Goal: Communication & Community: Ask a question

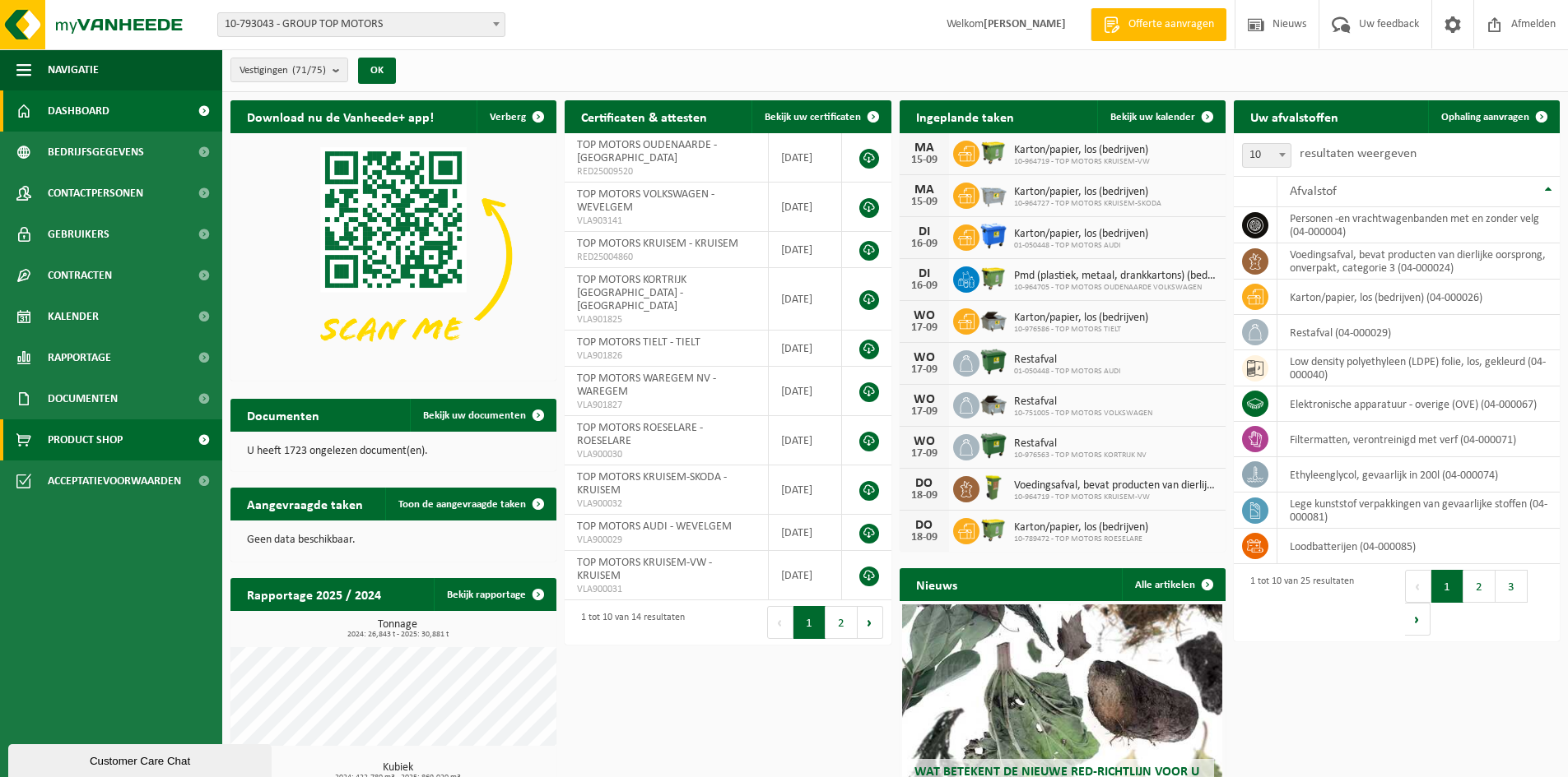
click at [72, 444] on span "Product Shop" at bounding box center [84, 439] width 75 height 41
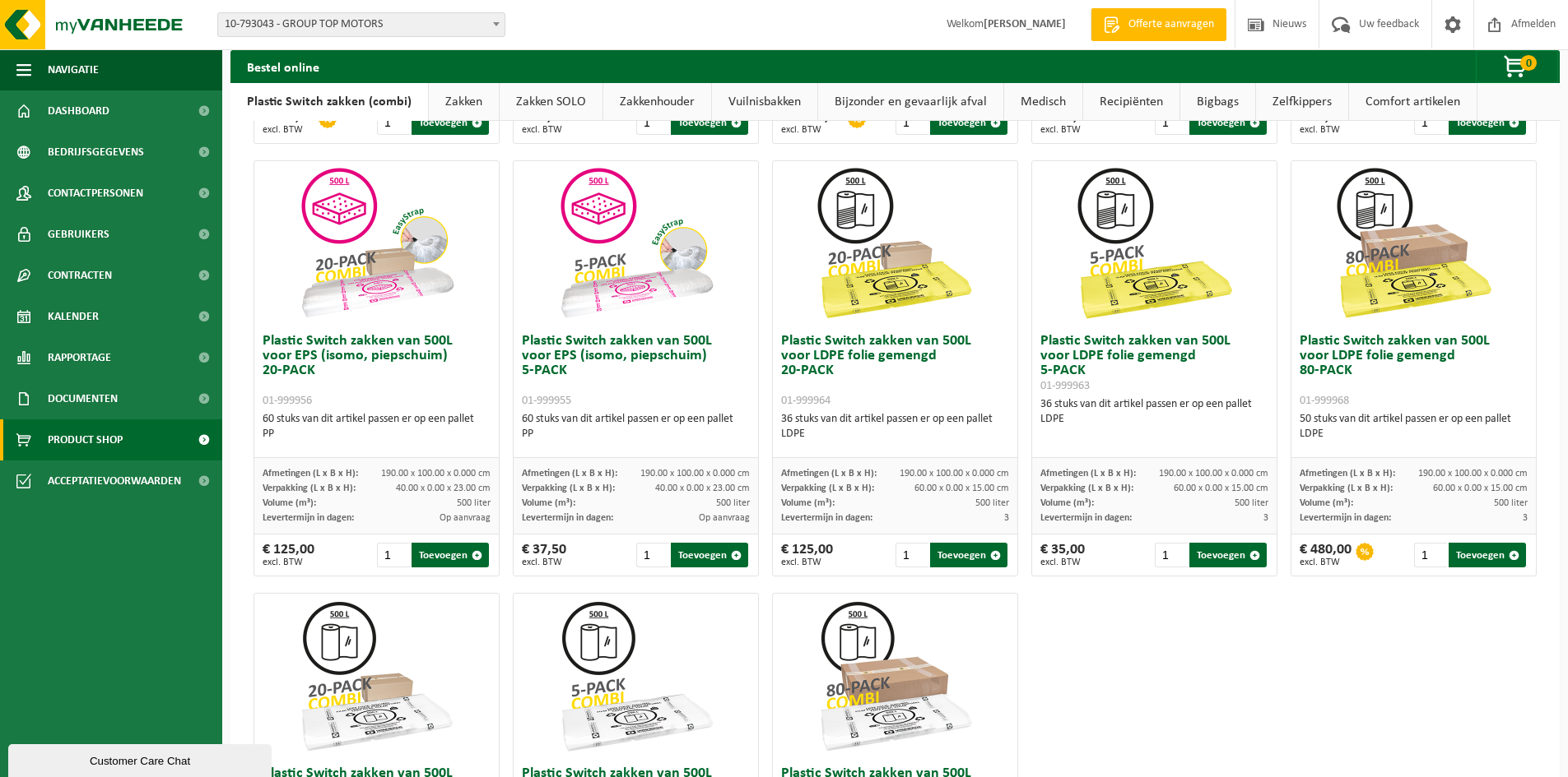
scroll to position [575, 0]
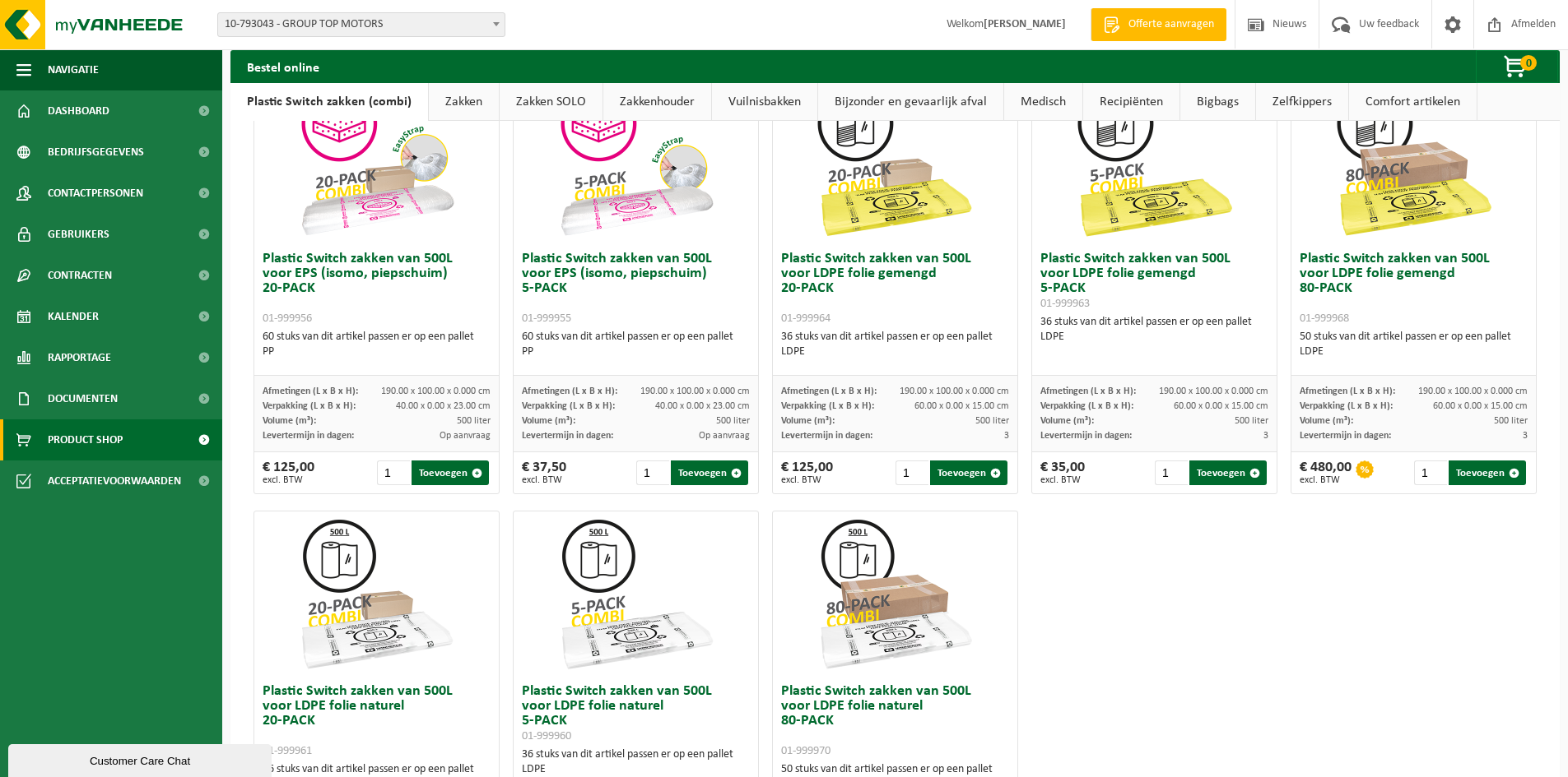
click at [398, 23] on span "10-793043 - GROUP TOP MOTORS" at bounding box center [361, 25] width 286 height 23
click at [90, 105] on span "Dashboard" at bounding box center [78, 111] width 62 height 41
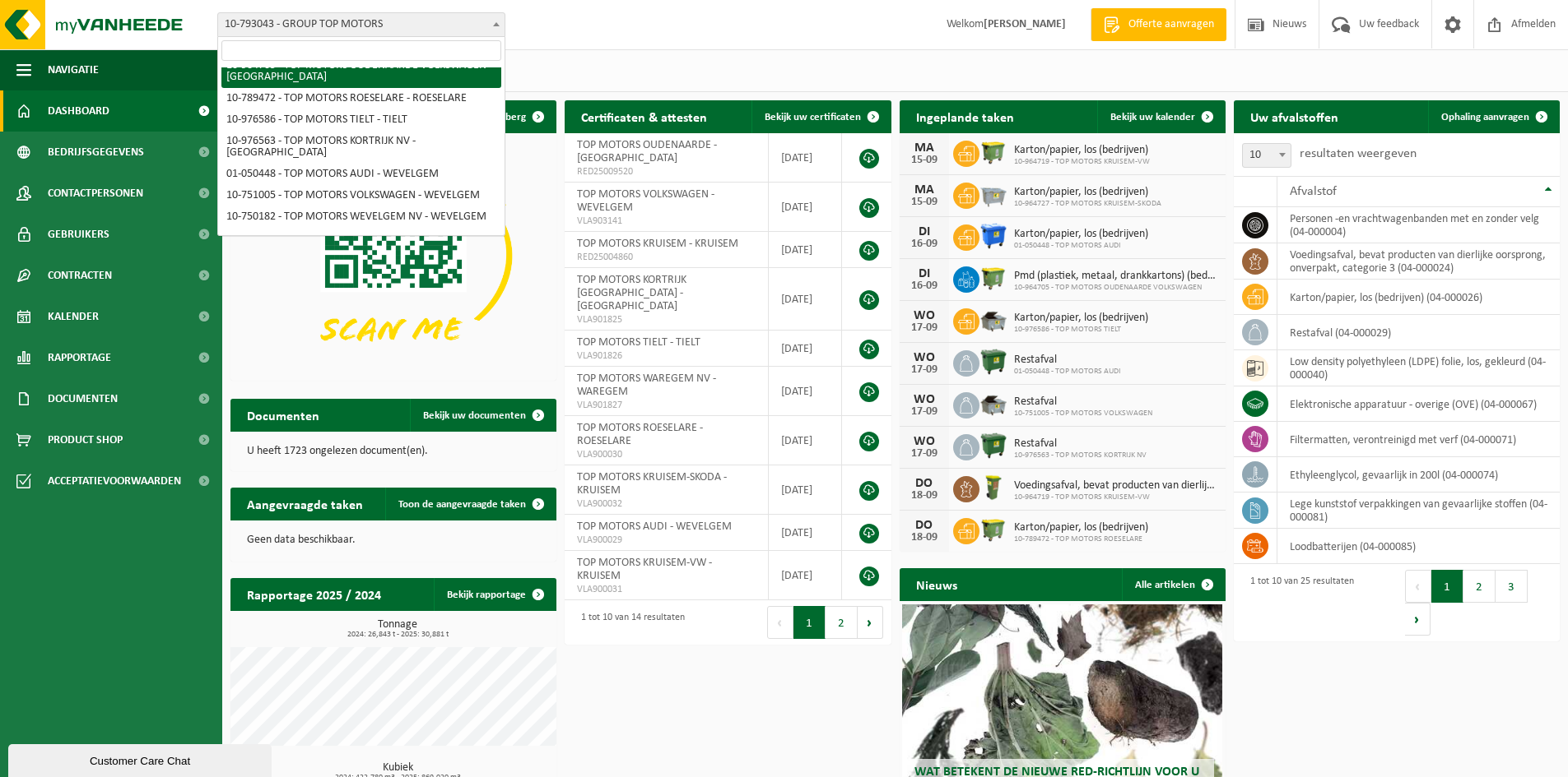
scroll to position [329, 0]
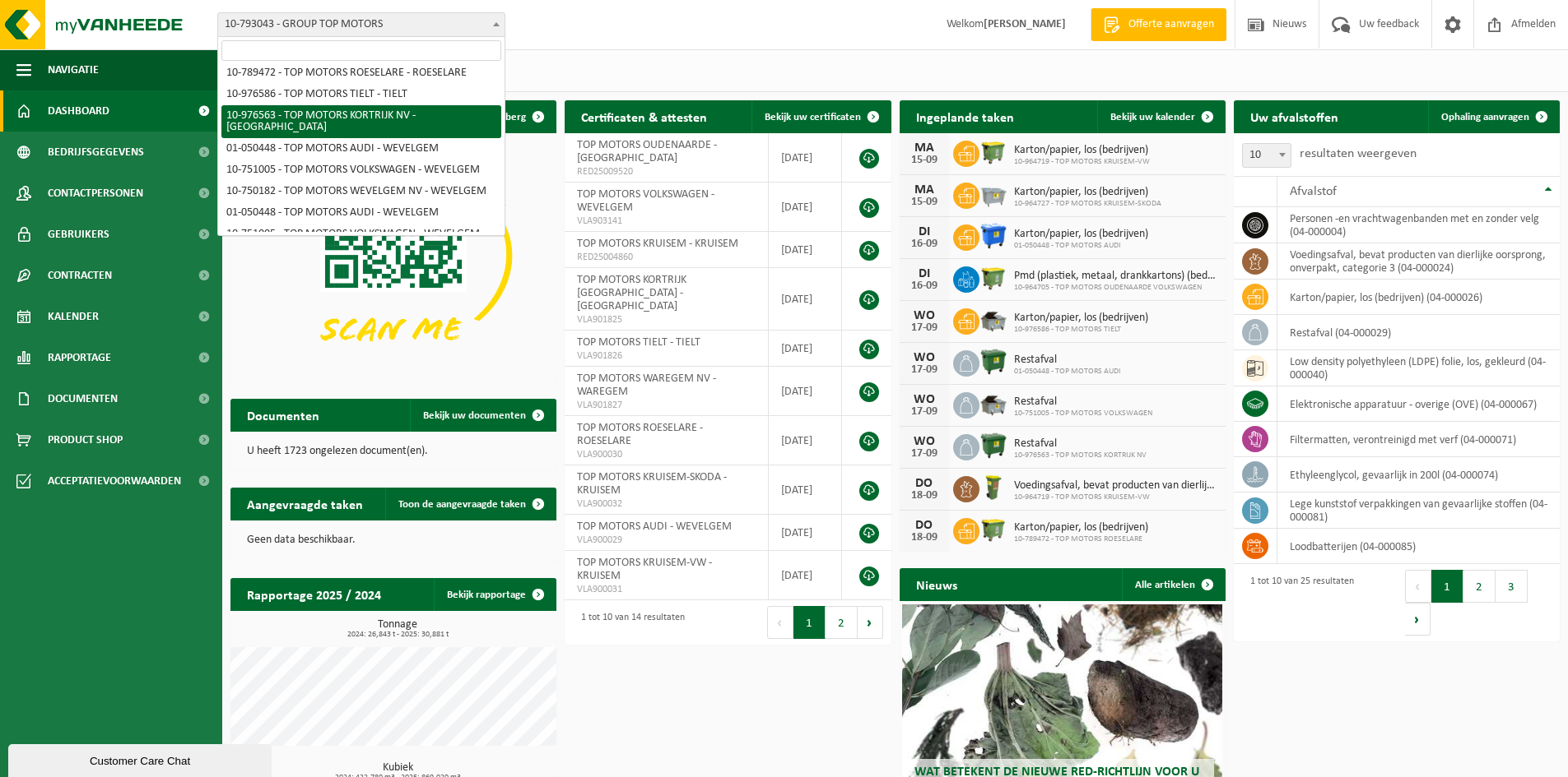
select select "158912"
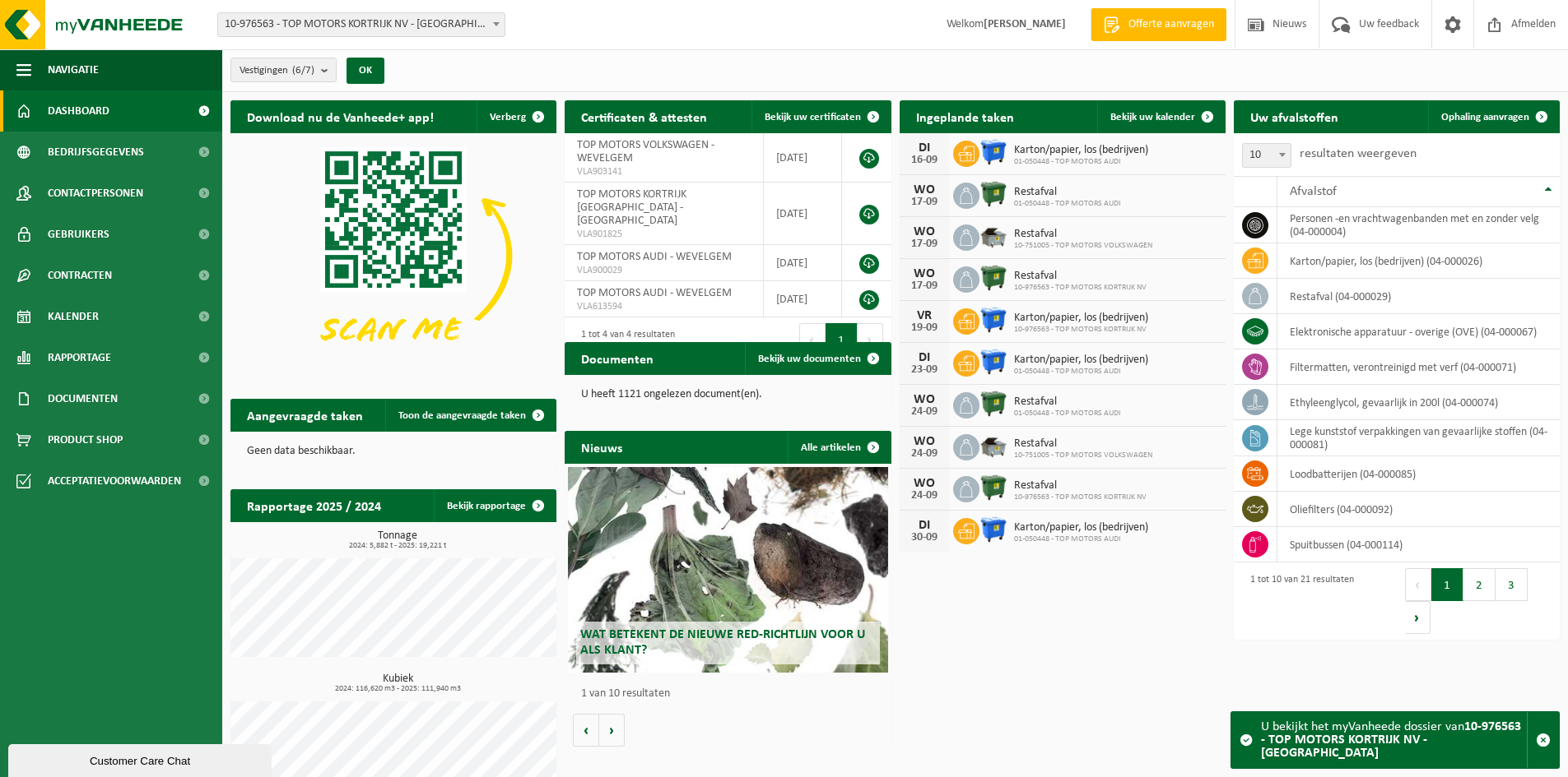
click at [1381, 108] on div "Uw afvalstoffen Ophaling aanvragen" at bounding box center [1397, 116] width 326 height 33
click at [1494, 107] on link "Ophaling aanvragen" at bounding box center [1492, 116] width 130 height 33
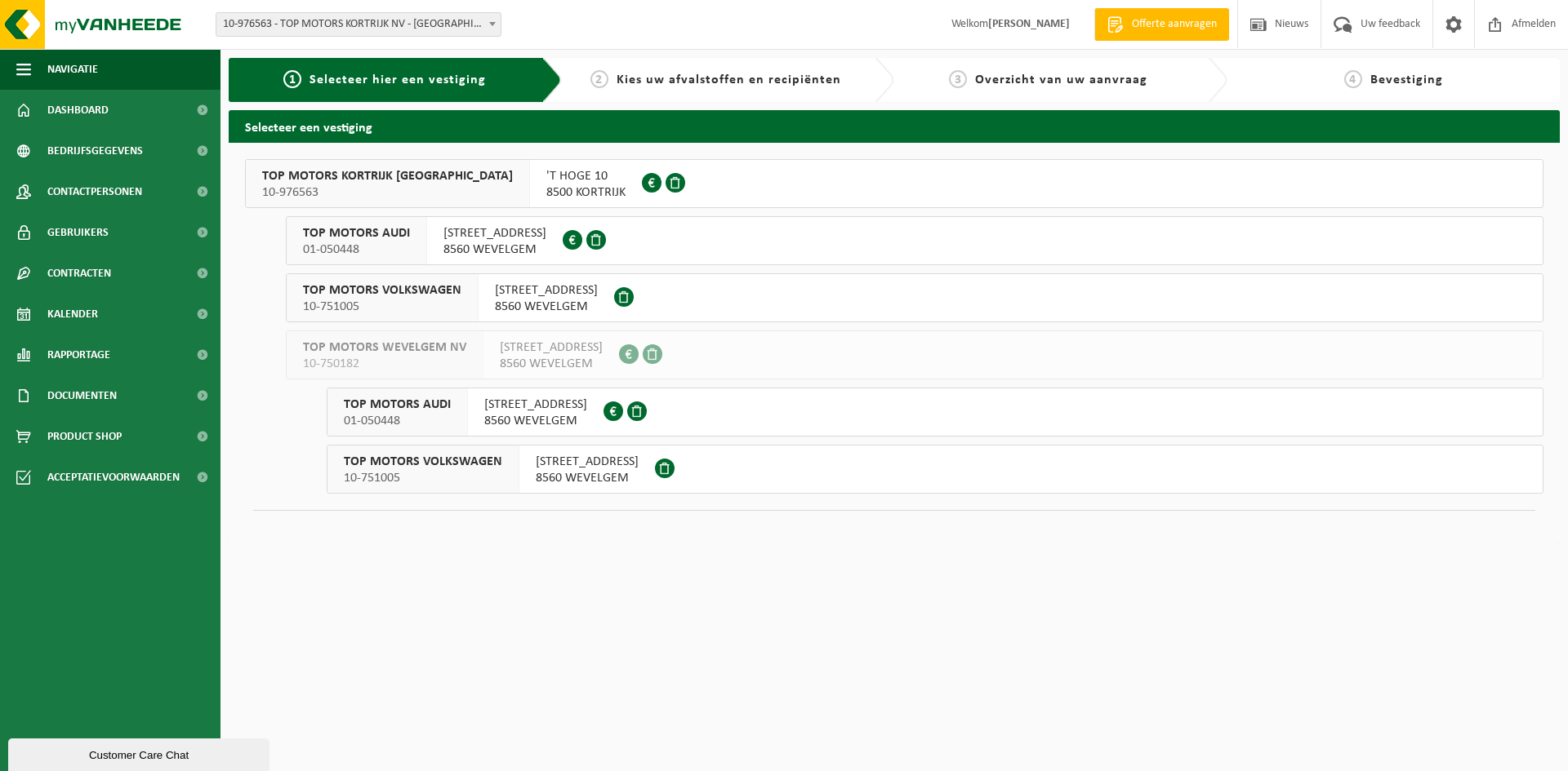
click at [352, 179] on span "TOP MOTORS KORTRIJK NV" at bounding box center [387, 176] width 251 height 16
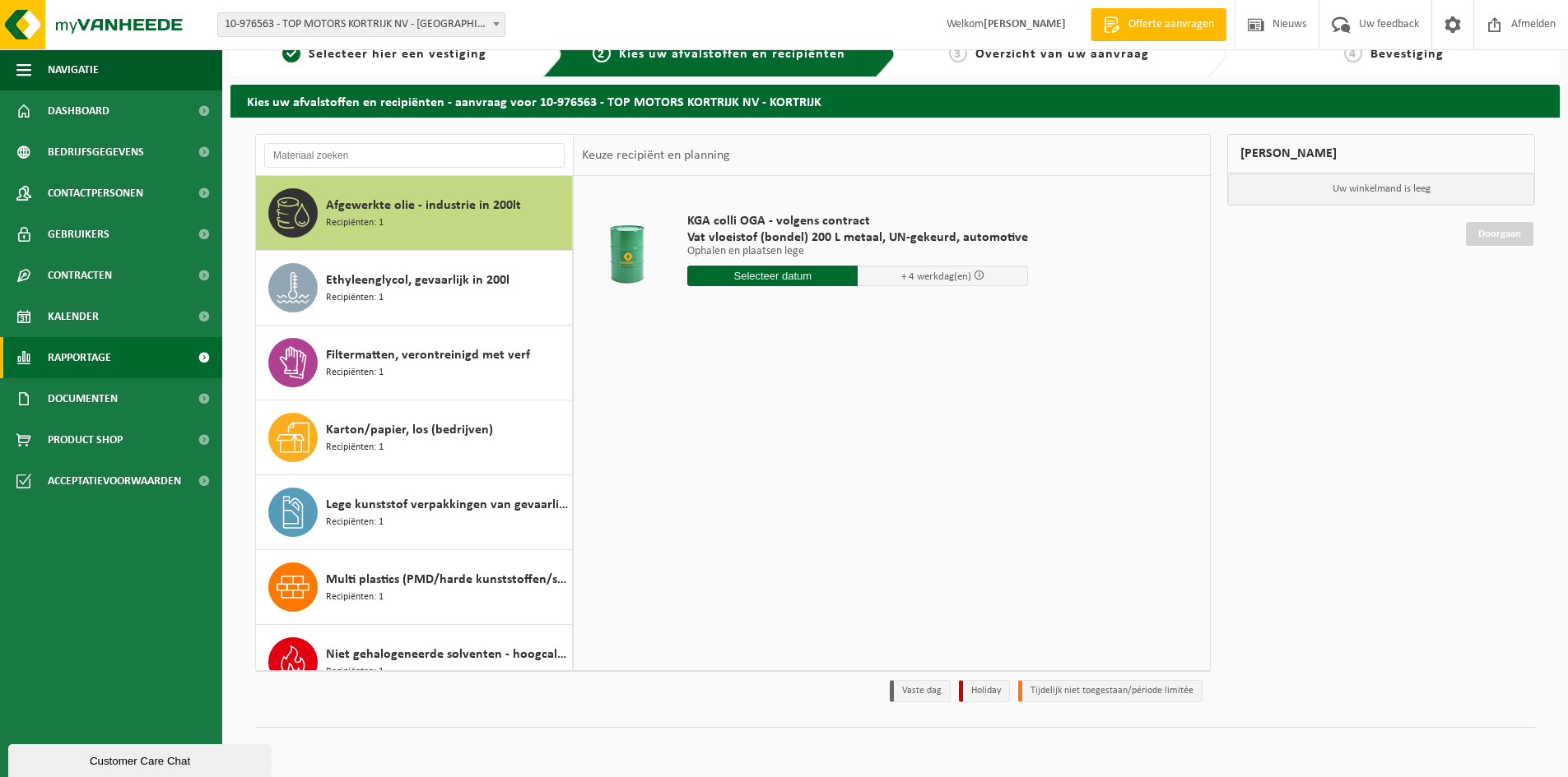
click at [85, 364] on span "Rapportage" at bounding box center [79, 357] width 63 height 41
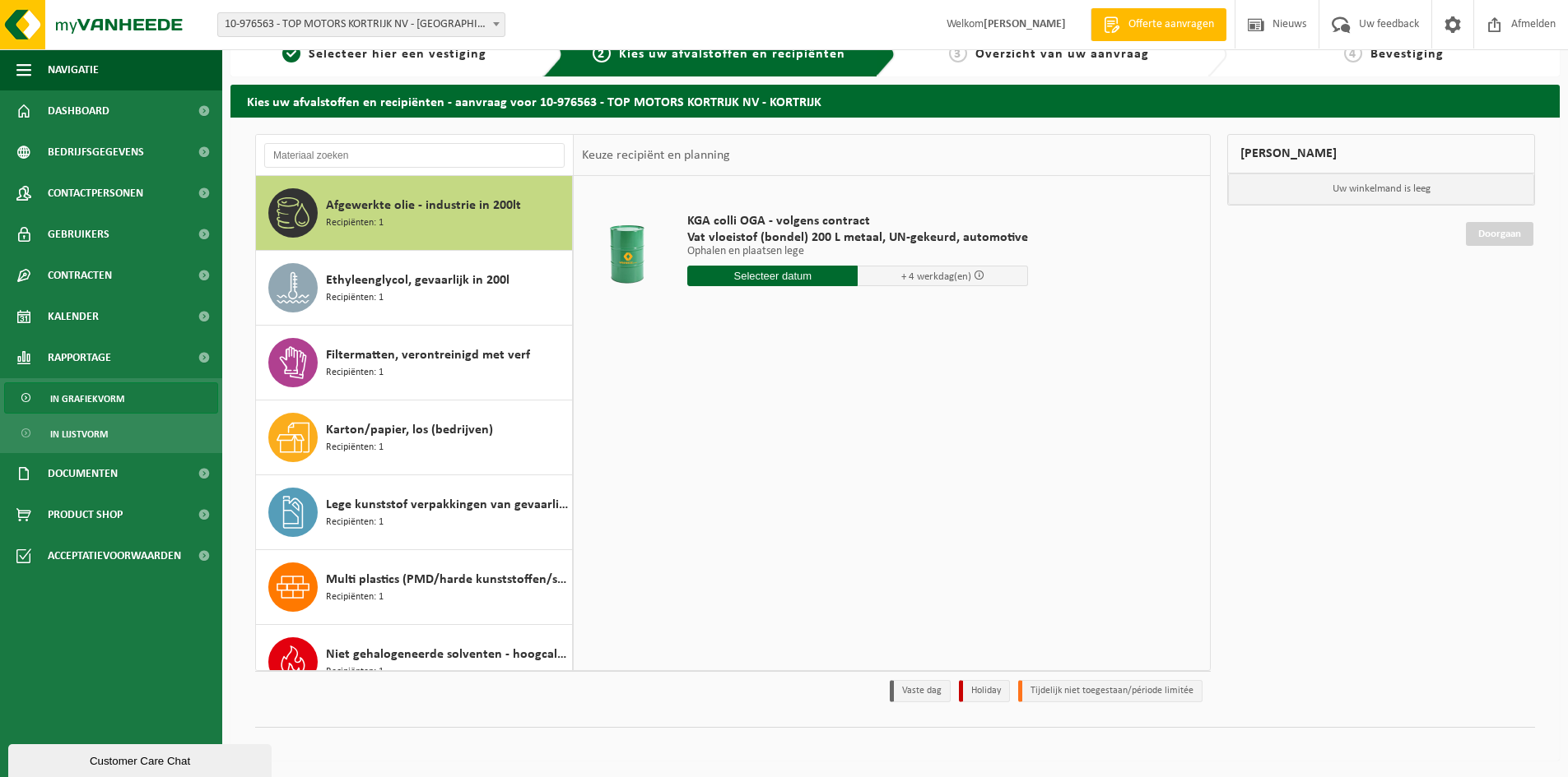
click at [94, 397] on span "In grafiekvorm" at bounding box center [87, 398] width 74 height 31
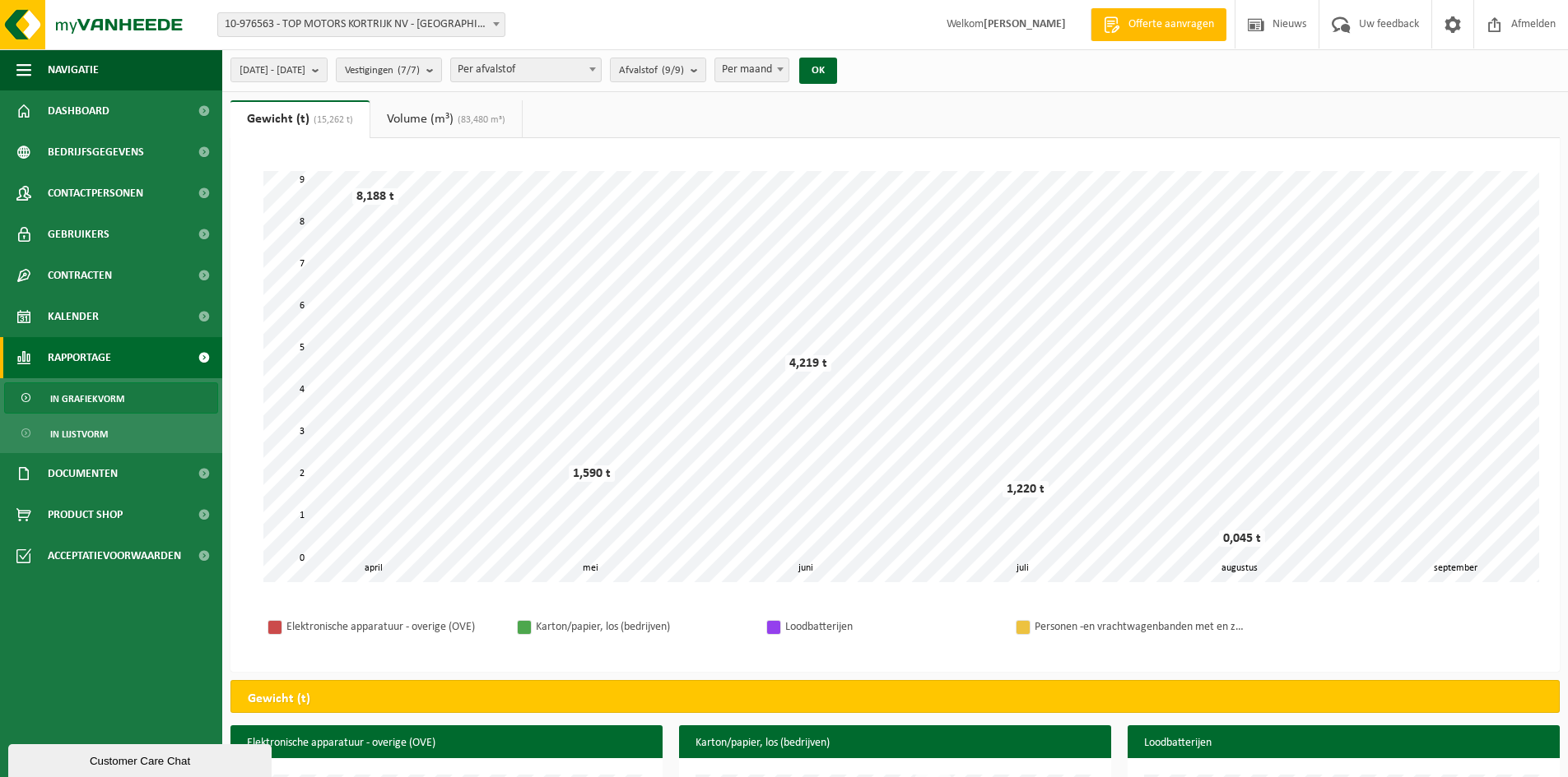
click at [186, 761] on div "Customer Care Chat" at bounding box center [140, 761] width 239 height 12
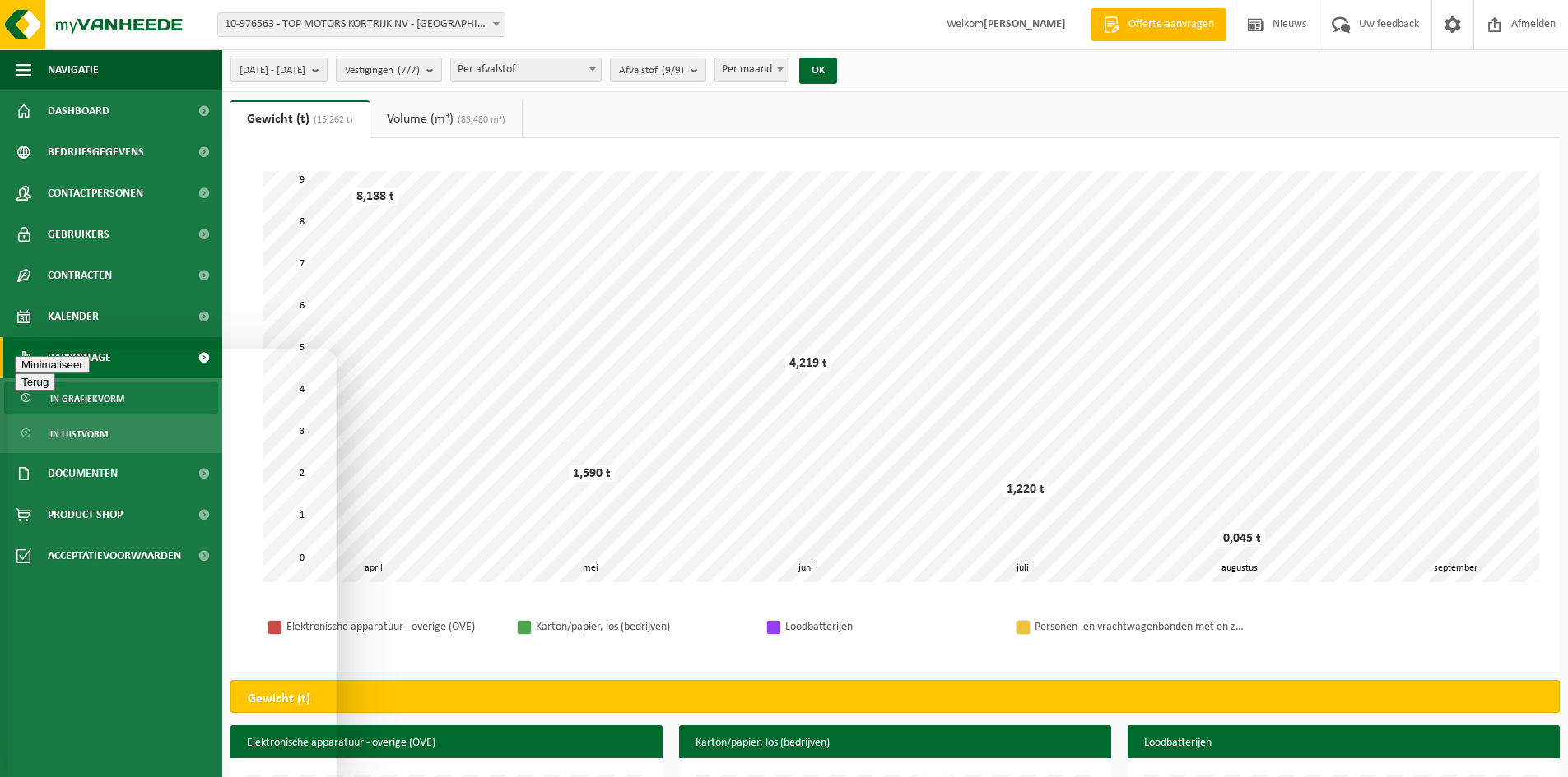
type textarea "goede morgen"
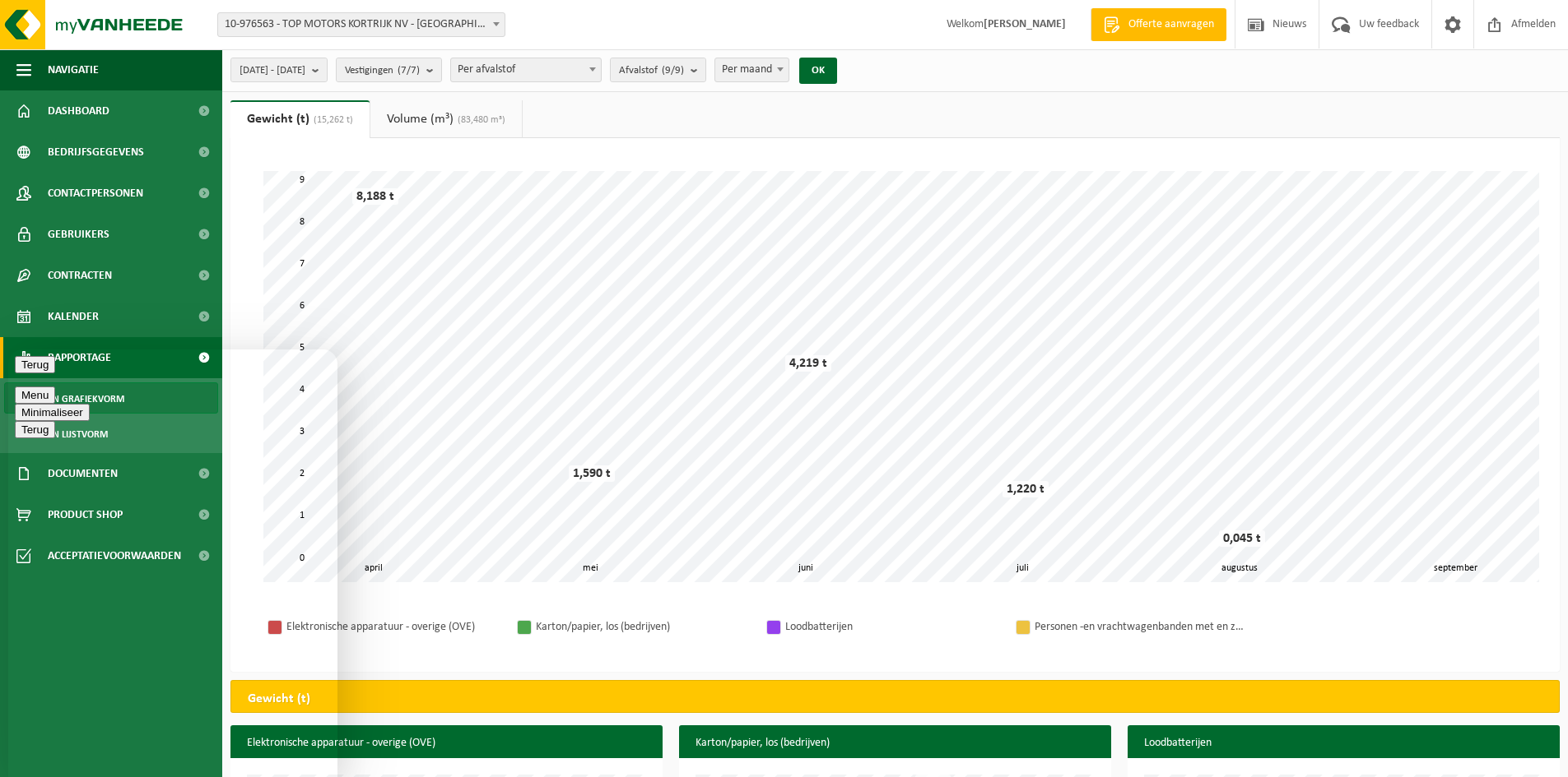
type textarea "had een vraag over het mee aanbieden van de plastic switch zakken ."
type textarea "in [GEOGRAPHIC_DATA] hebben we geen PMD afvalstroom maar wel een papier en kart…"
type textarea "mogen de zakken van de plastic switch meeaangeboden worden met de papier en kar…"
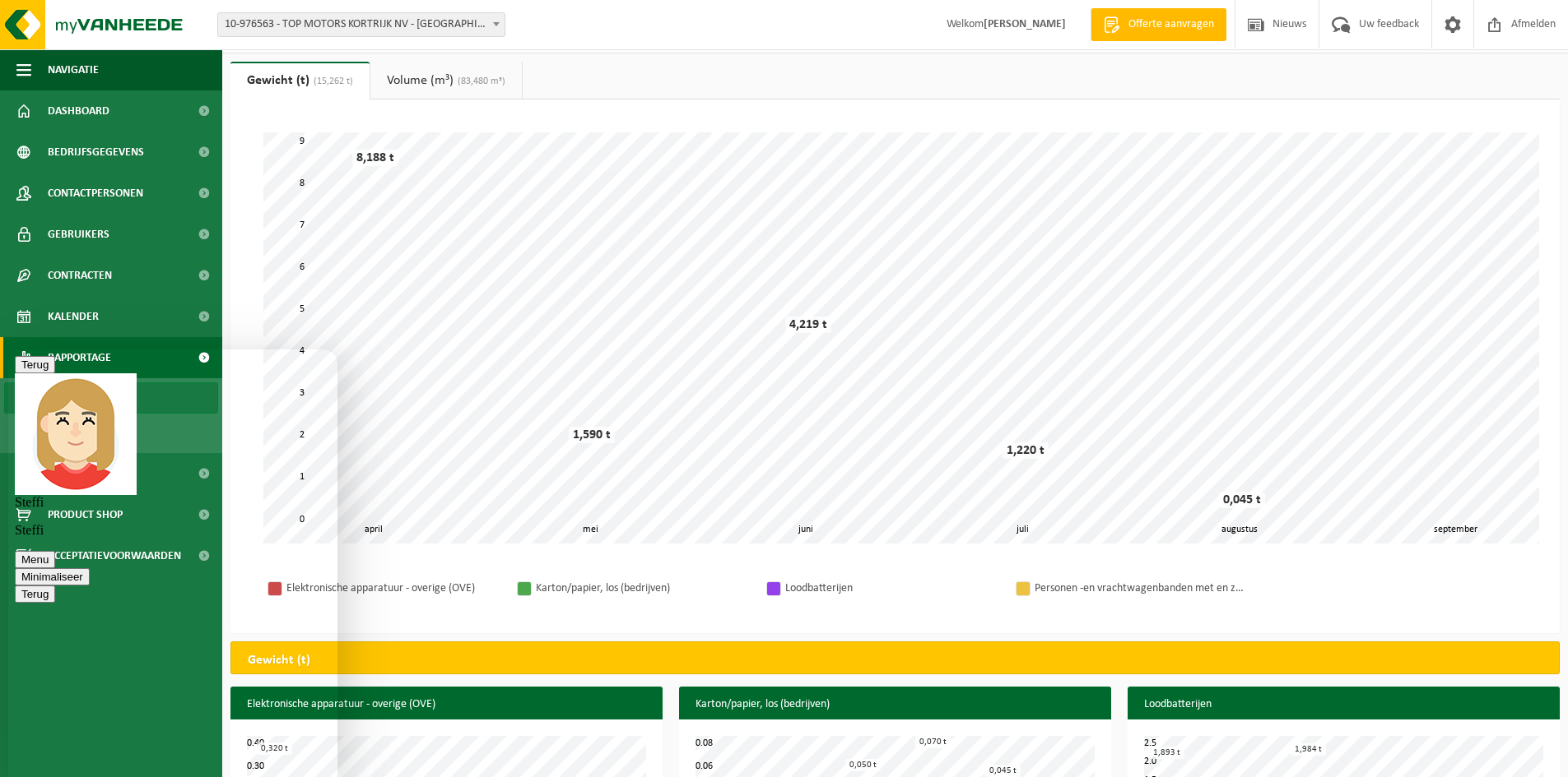
scroll to position [302, 0]
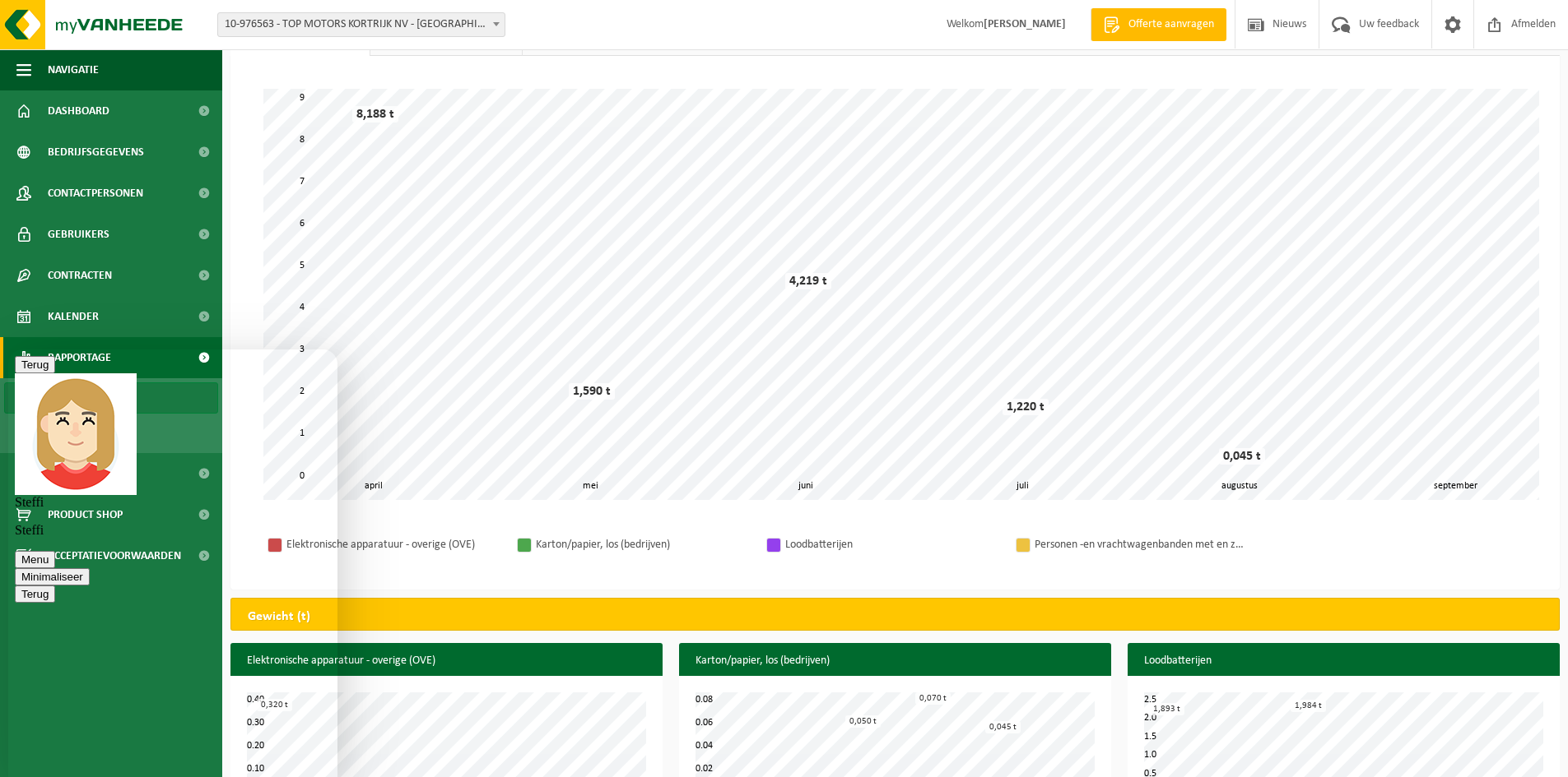
type textarea "PMD willen we niet opstarten ... wil graag en oplossing voor het ophalen van de…"
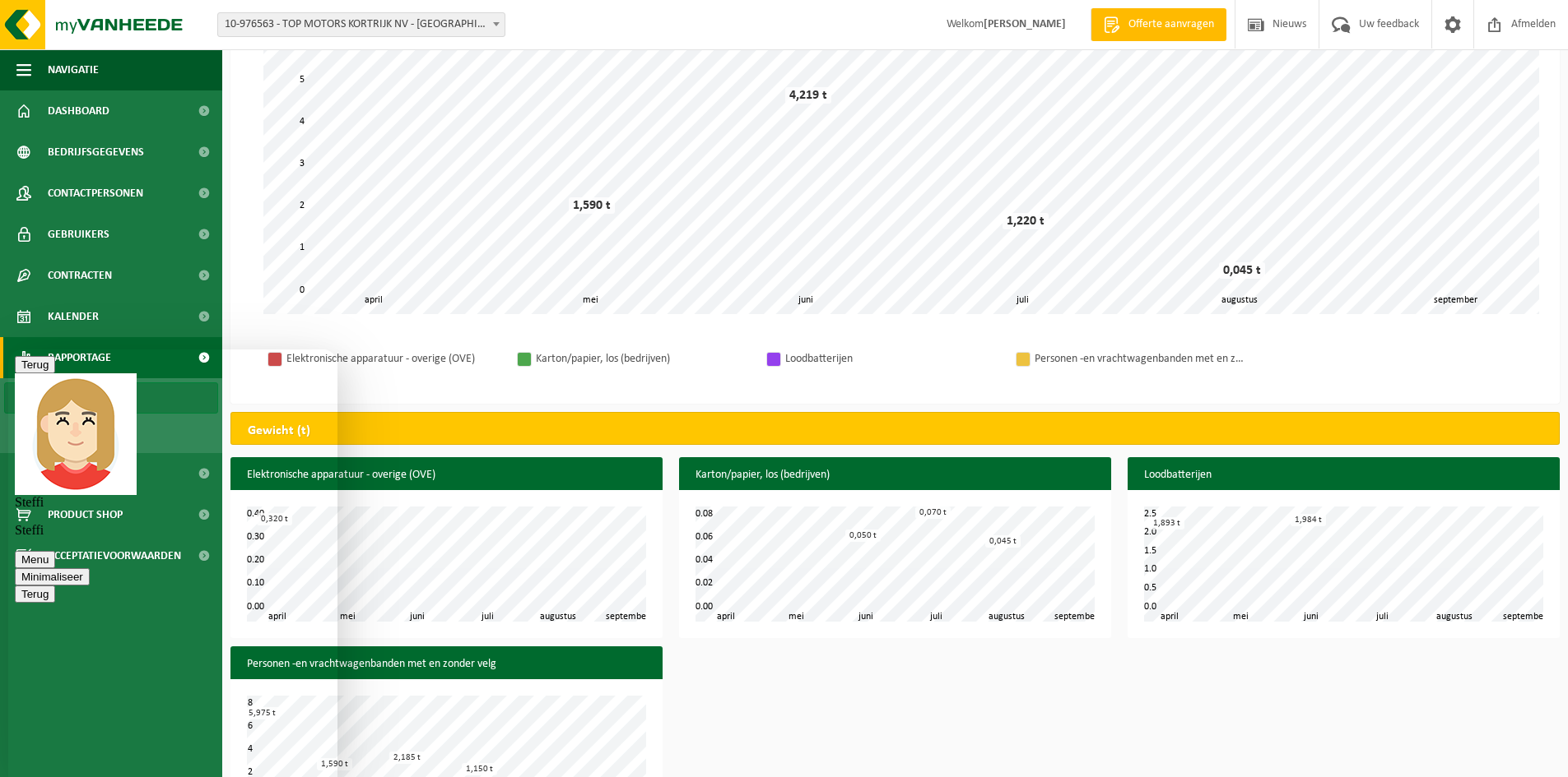
scroll to position [459, 0]
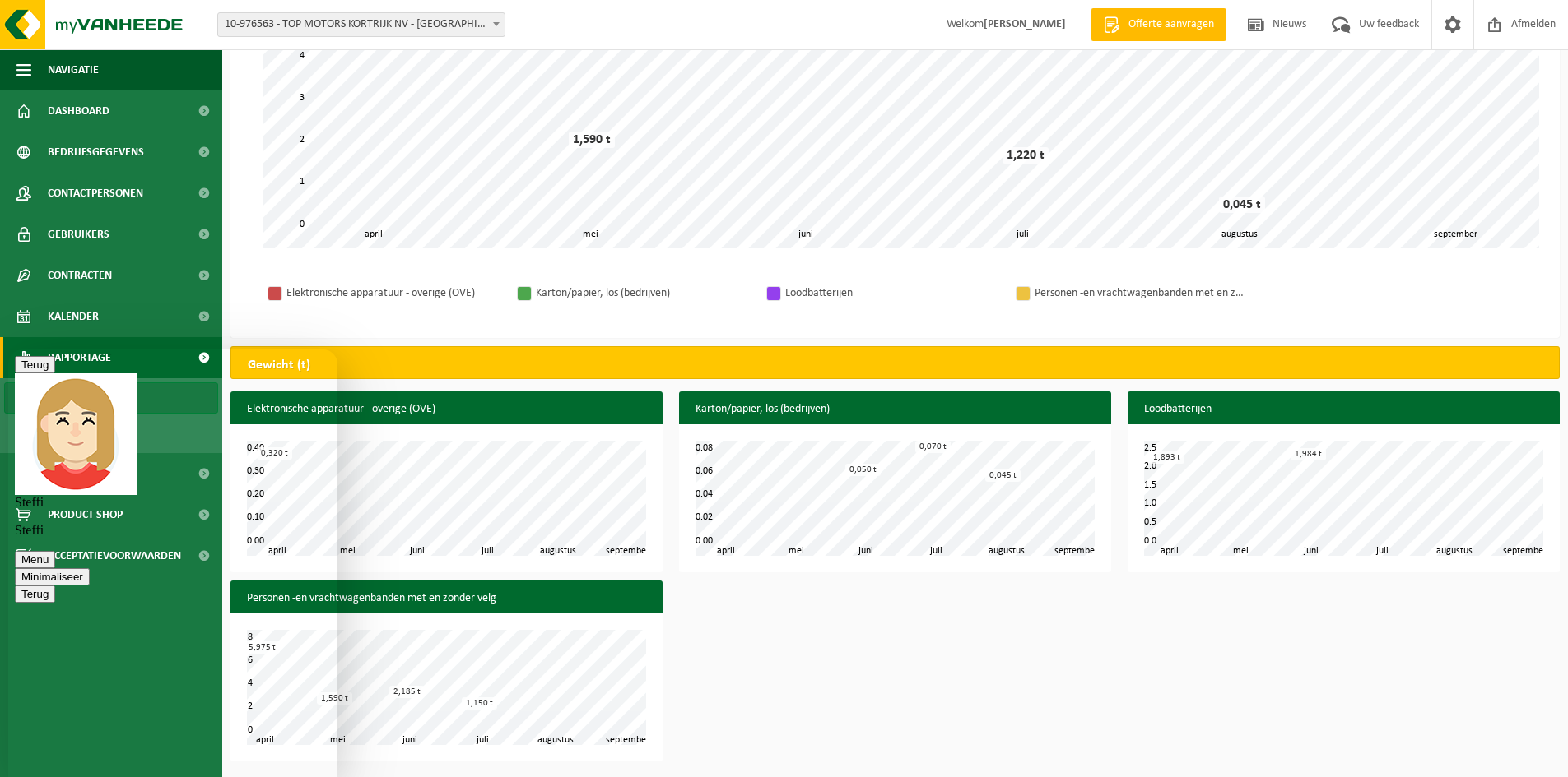
type textarea "k"
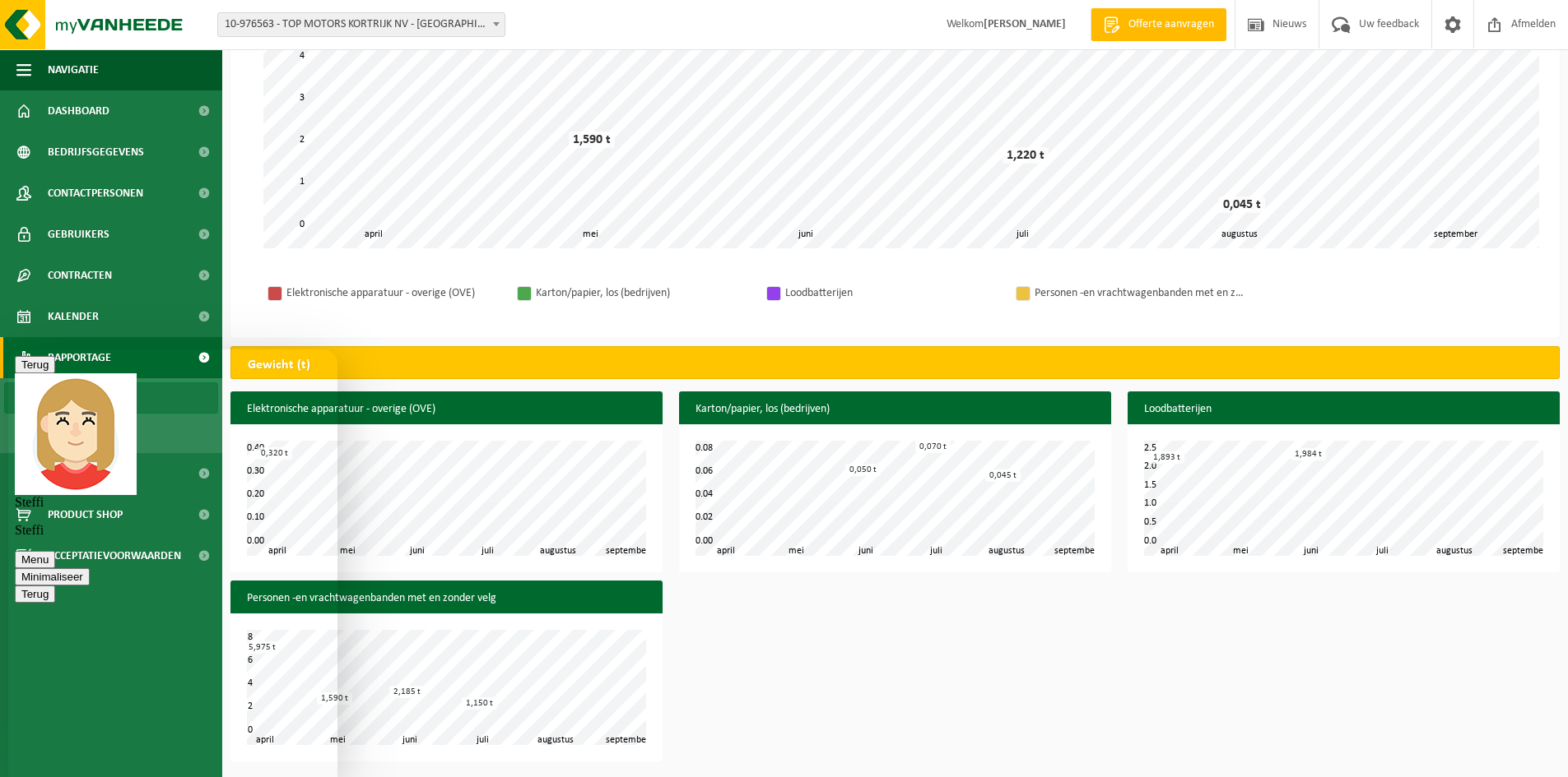
type textarea "ha ok ... had het verkeerd begrepen . men excuses"
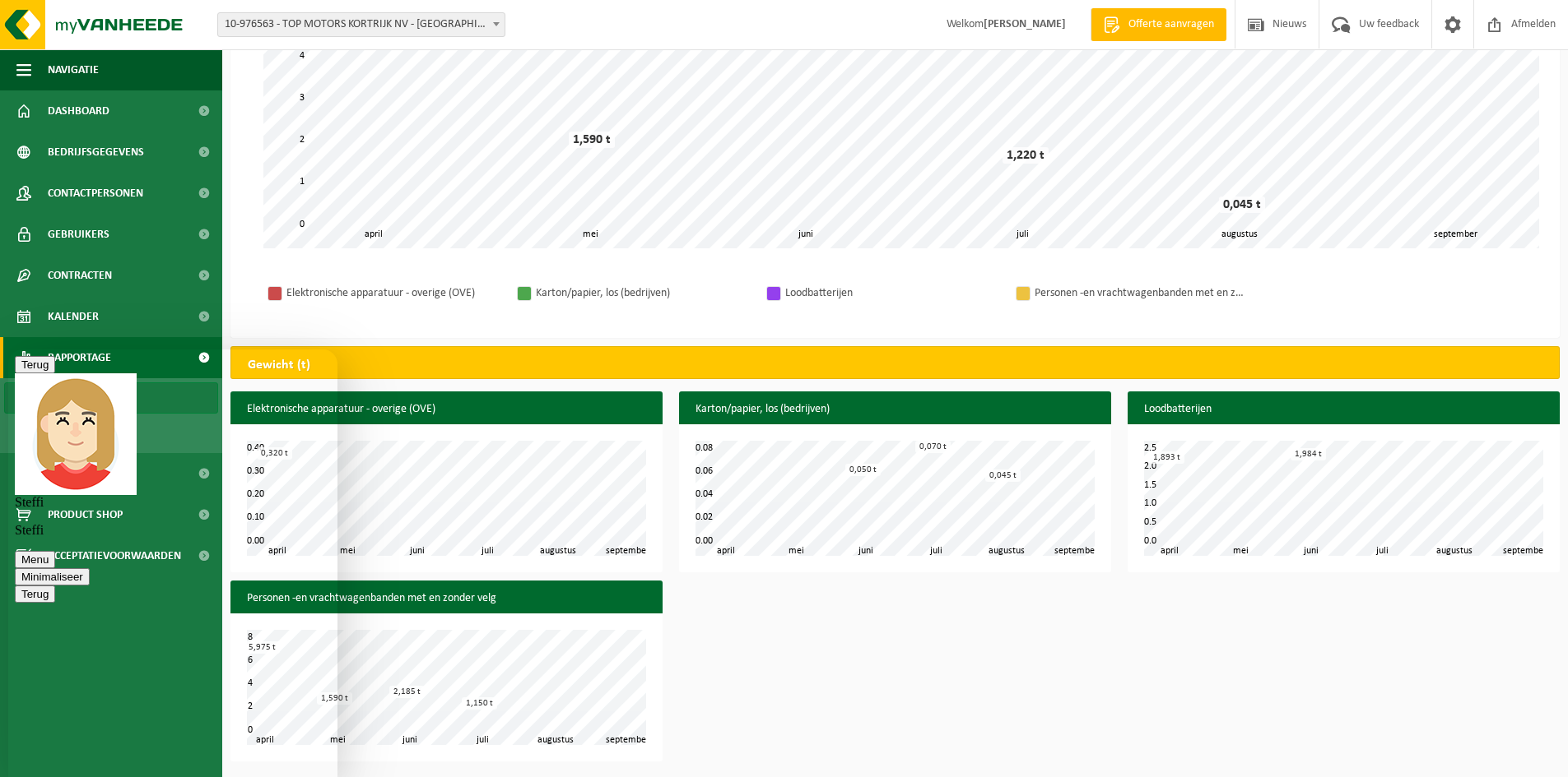
type textarea "op afroep lijkt me het beste"
type textarea "[PERSON_NAME] is ons contact persoon"
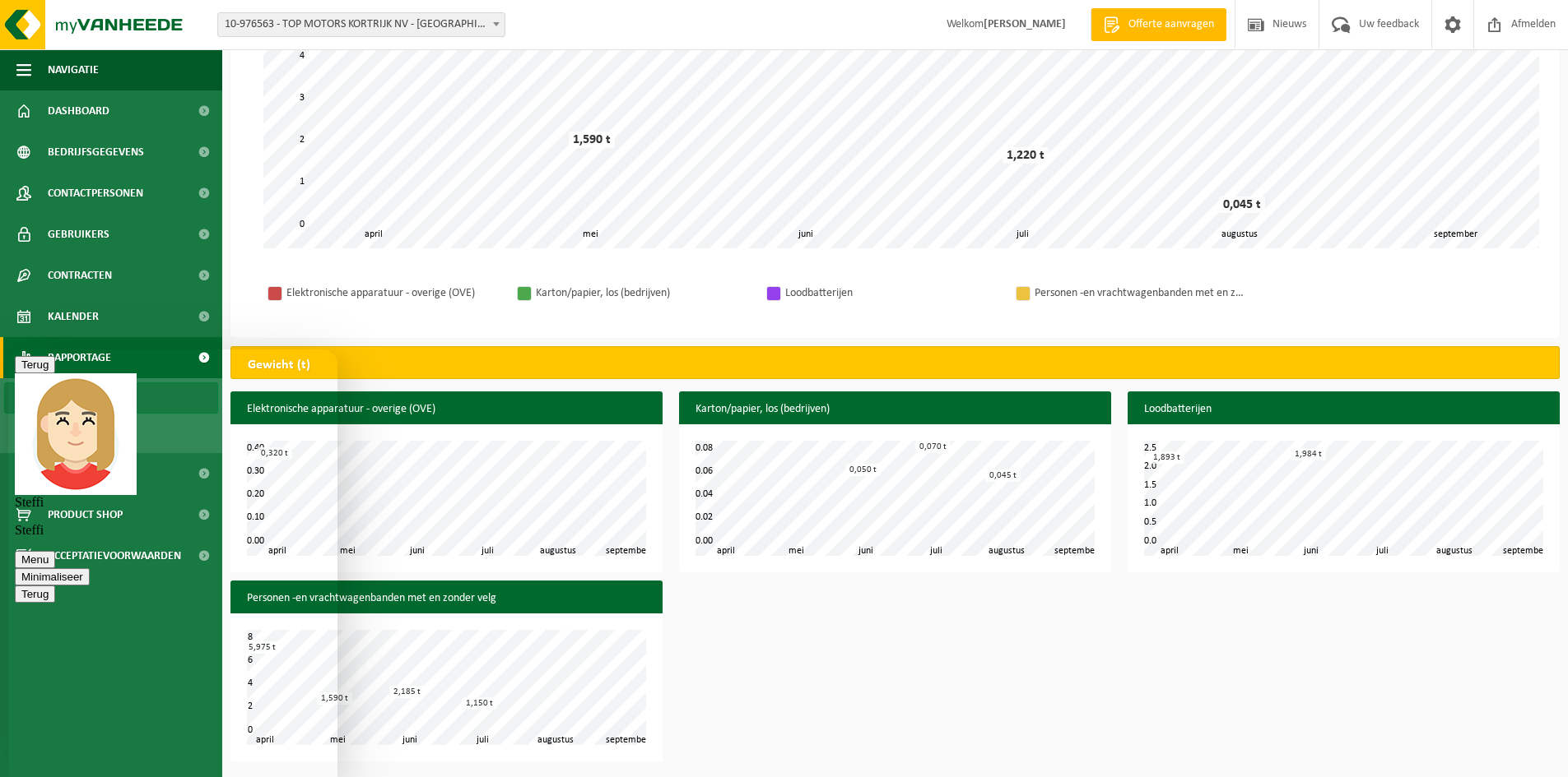
type textarea "top alvast bedankt"
type textarea "fijne maandag verder"
